Goal: Navigation & Orientation: Find specific page/section

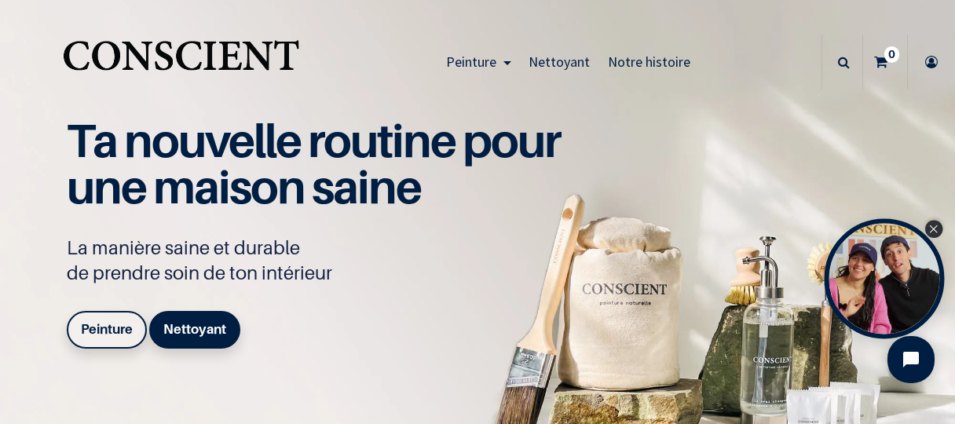
click at [931, 230] on icon "Close Tolstoy widget" at bounding box center [933, 229] width 9 height 8
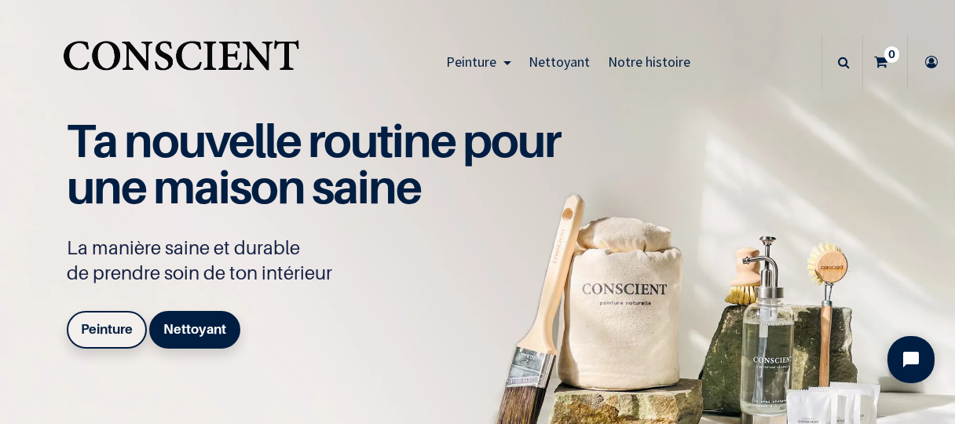
click at [561, 63] on span "Nettoyant" at bounding box center [558, 62] width 61 height 18
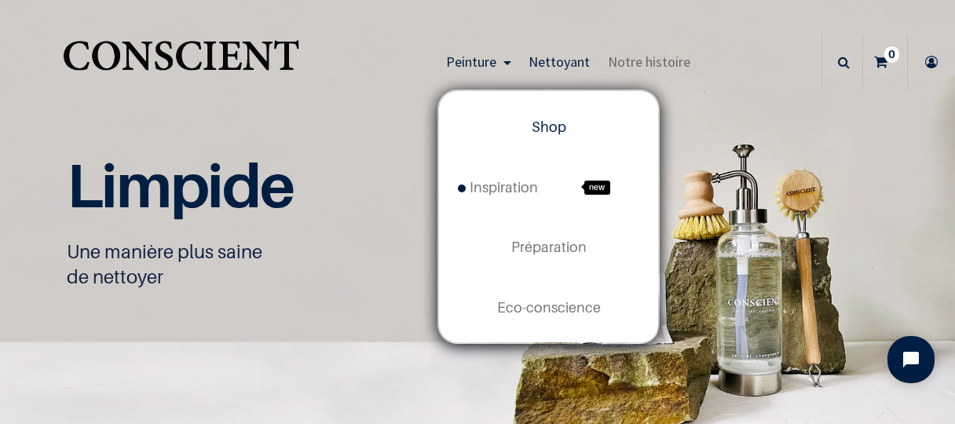
click at [546, 138] on link "Shop" at bounding box center [548, 127] width 219 height 60
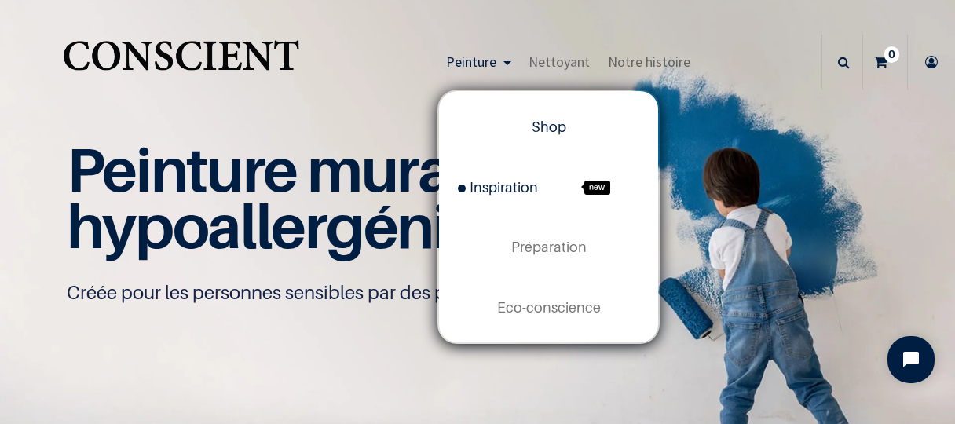
click at [490, 188] on span "Inspiration" at bounding box center [498, 187] width 80 height 16
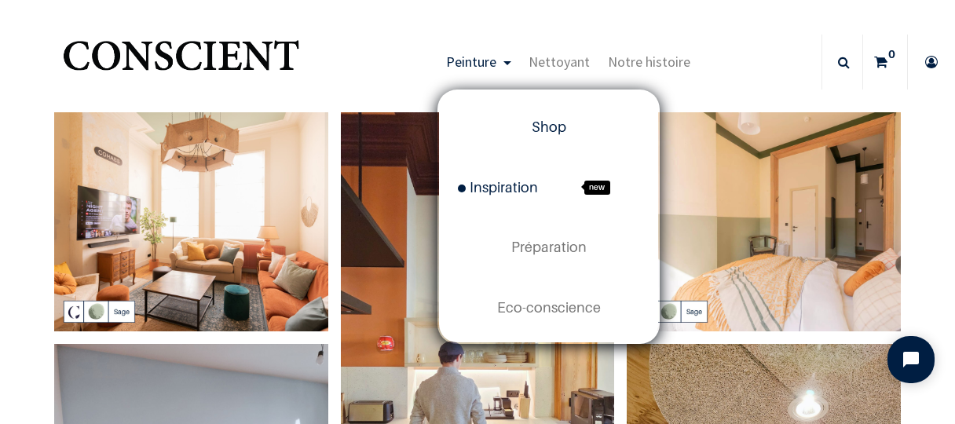
click at [540, 137] on link "Shop" at bounding box center [548, 127] width 219 height 60
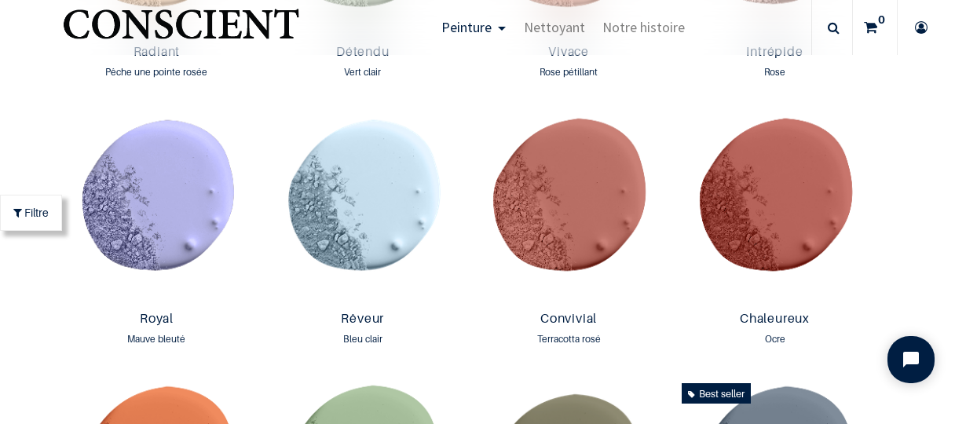
scroll to position [1523, 0]
